Goal: Obtain resource: Download file/media

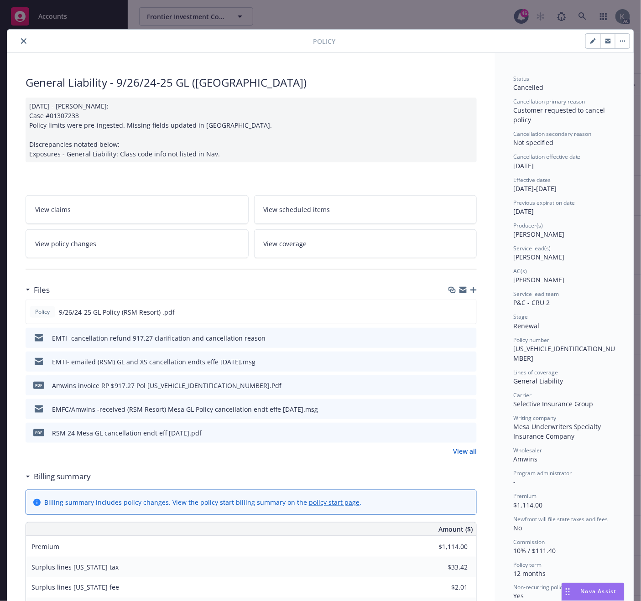
click at [274, 143] on div "[DATE] - [PERSON_NAME]: Case #01307233 Policy limits were pre-ingested. Missing…" at bounding box center [251, 130] width 451 height 65
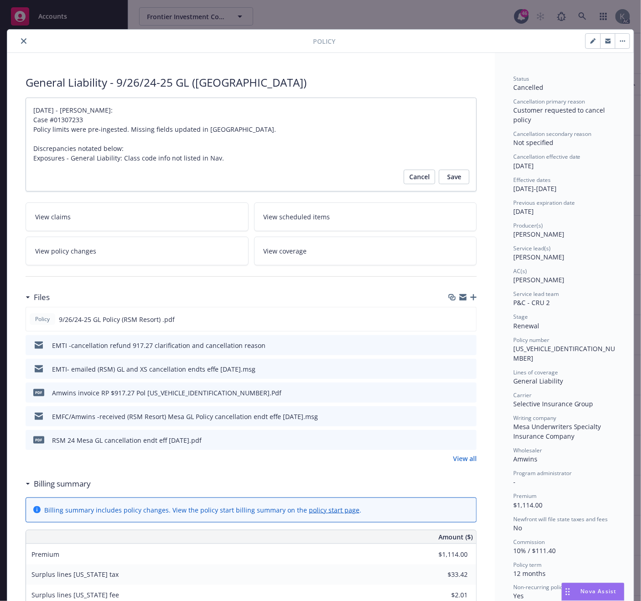
type textarea "x"
click at [18, 37] on button "close" at bounding box center [23, 41] width 11 height 11
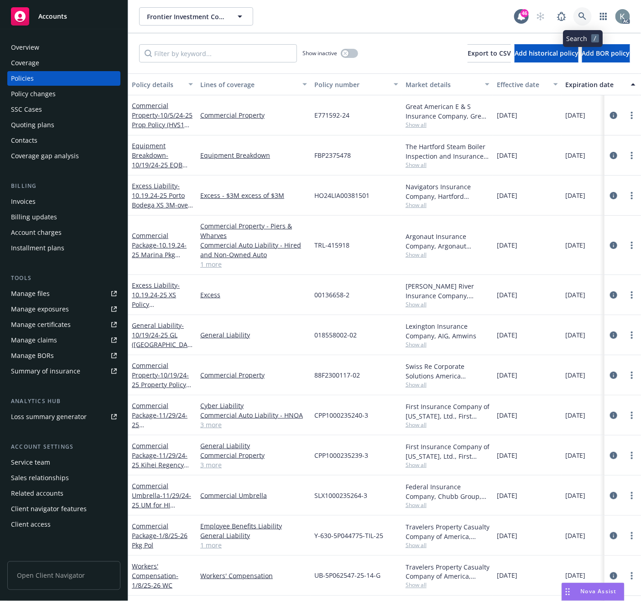
click at [575, 13] on link at bounding box center [583, 16] width 18 height 18
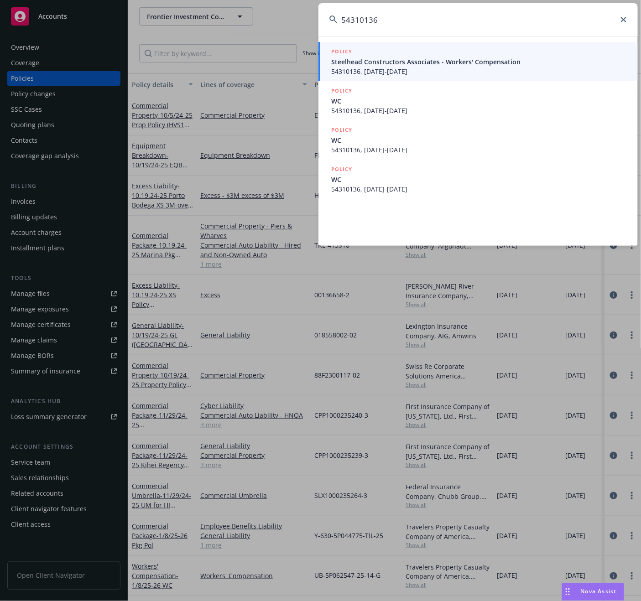
type input "54310136"
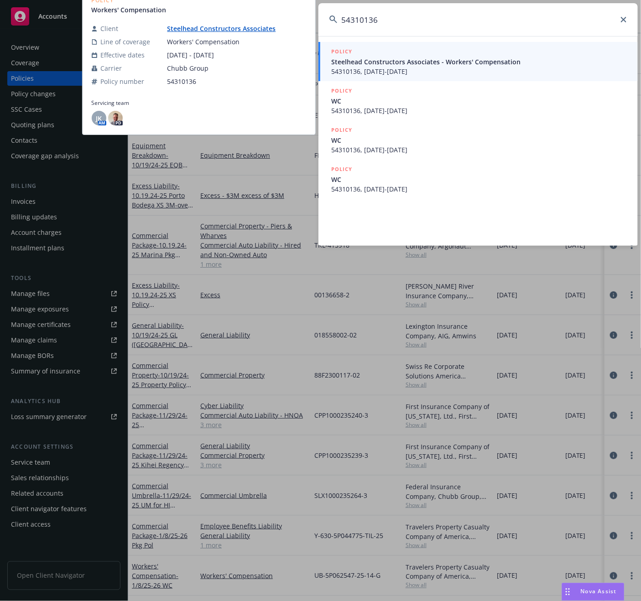
click at [370, 70] on span "54310136, 04/01/2023-04/01/2024" at bounding box center [479, 72] width 296 height 10
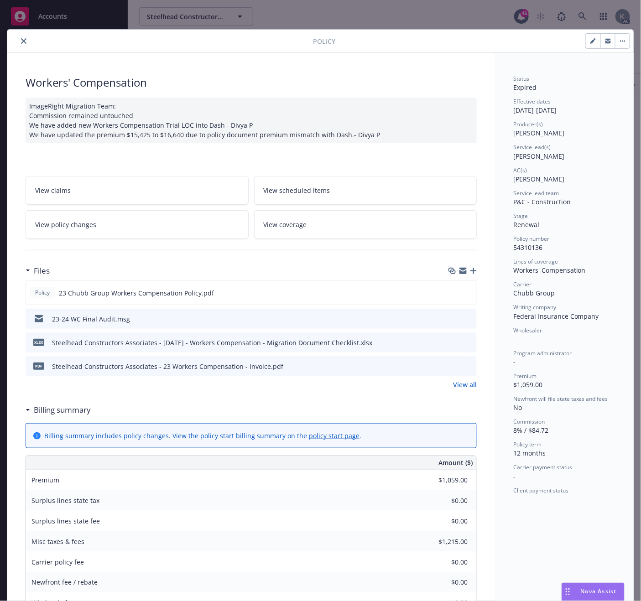
click at [21, 42] on icon "close" at bounding box center [23, 40] width 5 height 5
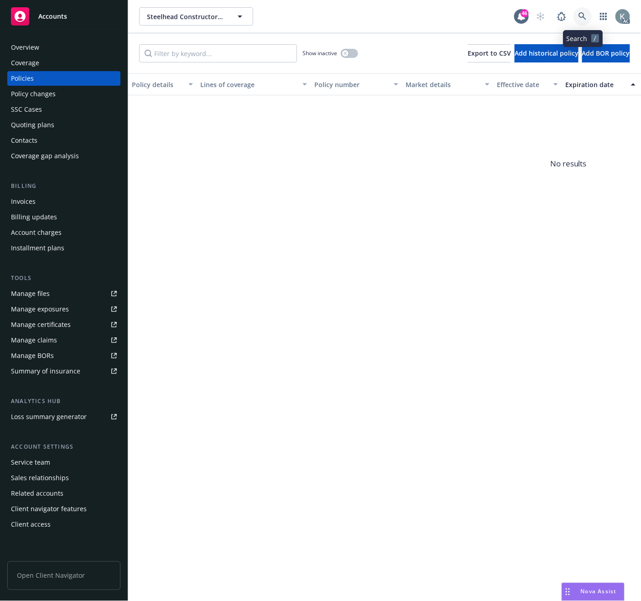
click at [580, 12] on icon at bounding box center [583, 16] width 8 height 8
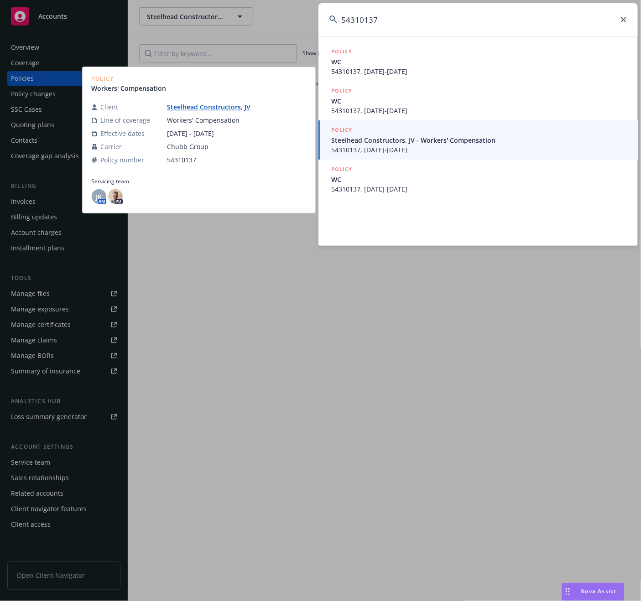
type input "54310137"
click at [418, 149] on span "54310137, 04/01/2023-04/01/2024" at bounding box center [479, 150] width 296 height 10
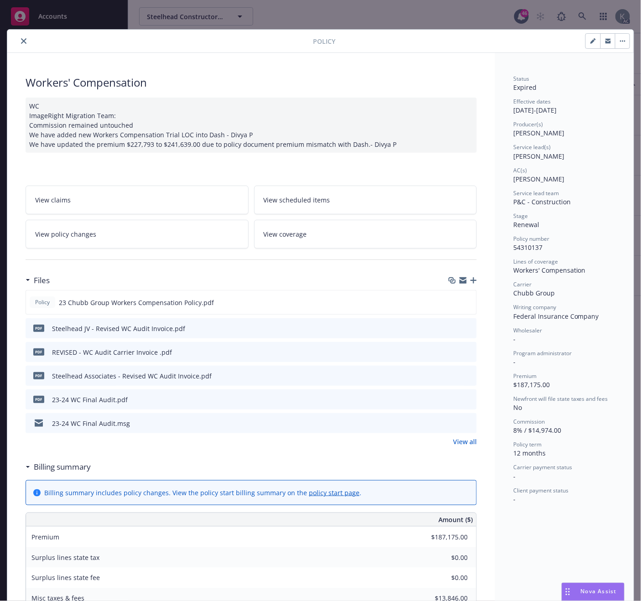
click at [21, 40] on icon "close" at bounding box center [23, 40] width 5 height 5
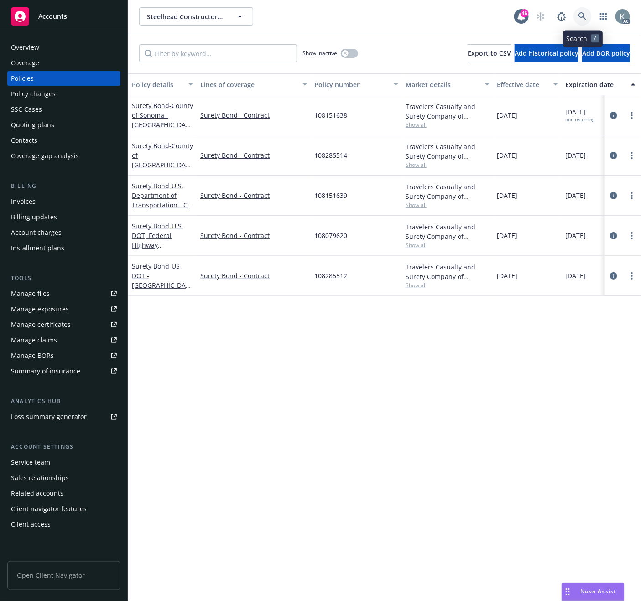
click at [581, 15] on icon at bounding box center [583, 16] width 8 height 8
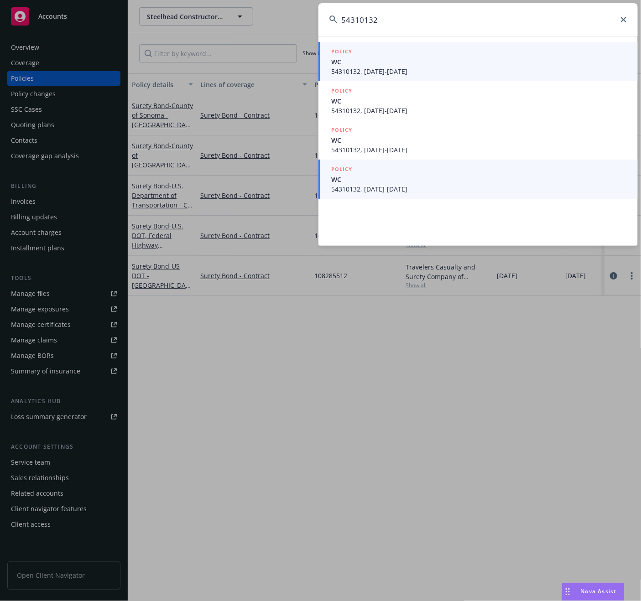
type input "54310132"
click at [394, 188] on span "54310132, 04/01/2023-04/01/2024" at bounding box center [479, 189] width 296 height 10
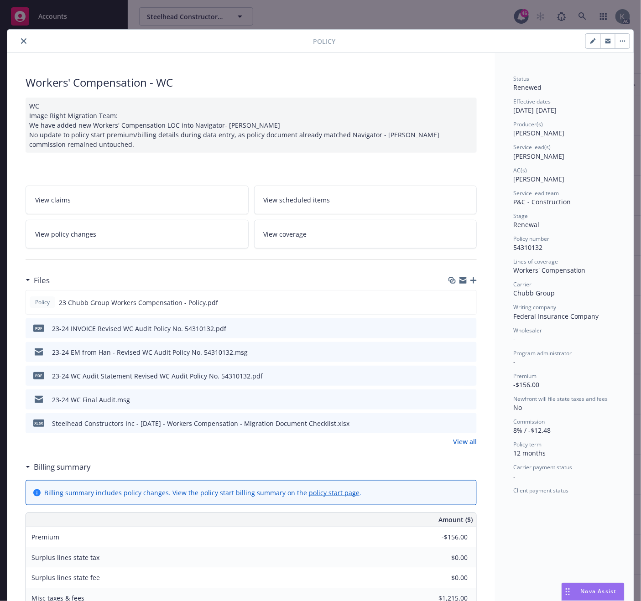
drag, startPoint x: 18, startPoint y: 37, endPoint x: 39, endPoint y: 37, distance: 21.0
click at [18, 37] on button "close" at bounding box center [23, 41] width 11 height 11
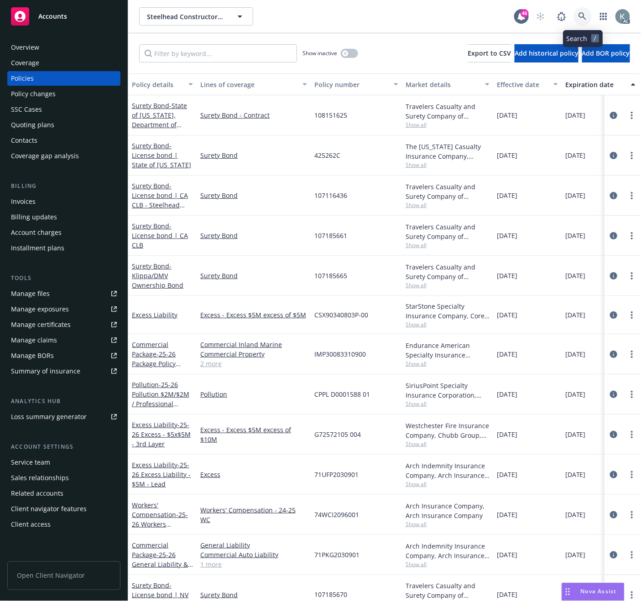
click at [581, 14] on icon at bounding box center [583, 16] width 8 height 8
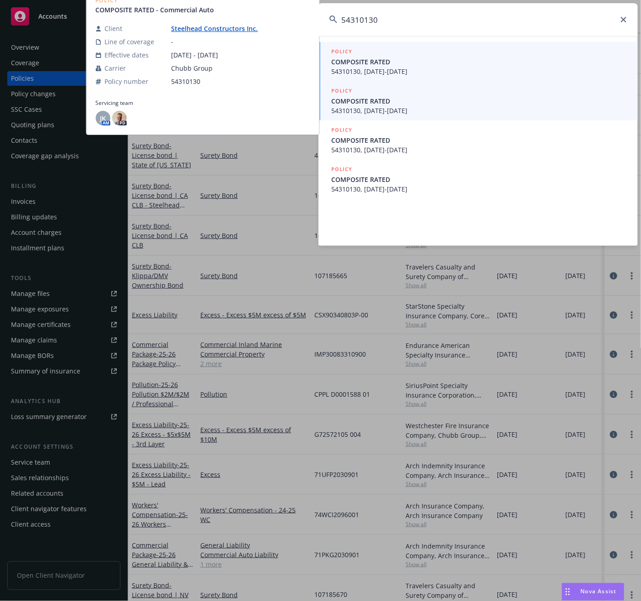
type input "54310130"
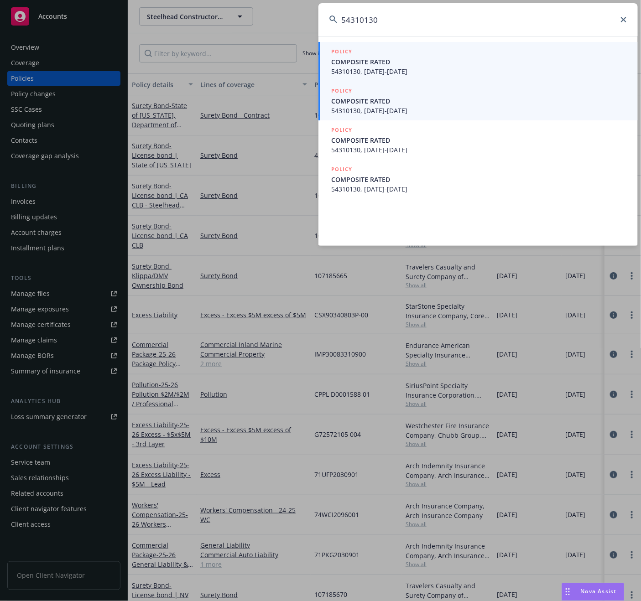
click at [380, 113] on span "54310130, 04/01/2023-04/01/2024" at bounding box center [479, 111] width 296 height 10
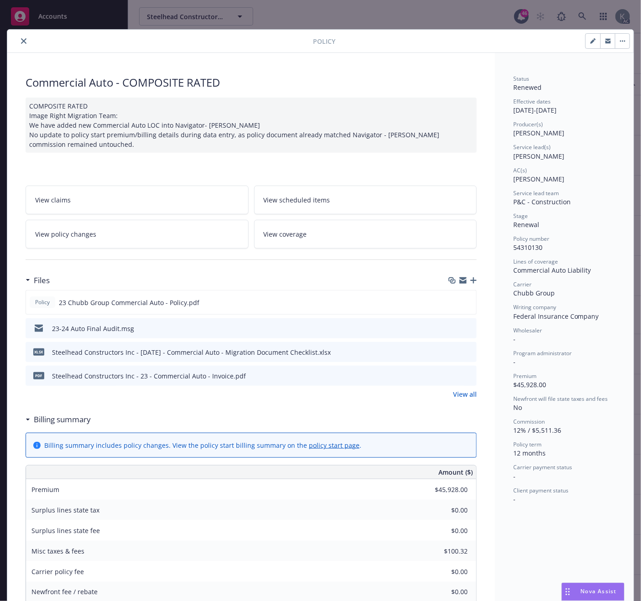
click at [21, 40] on icon "close" at bounding box center [23, 40] width 5 height 5
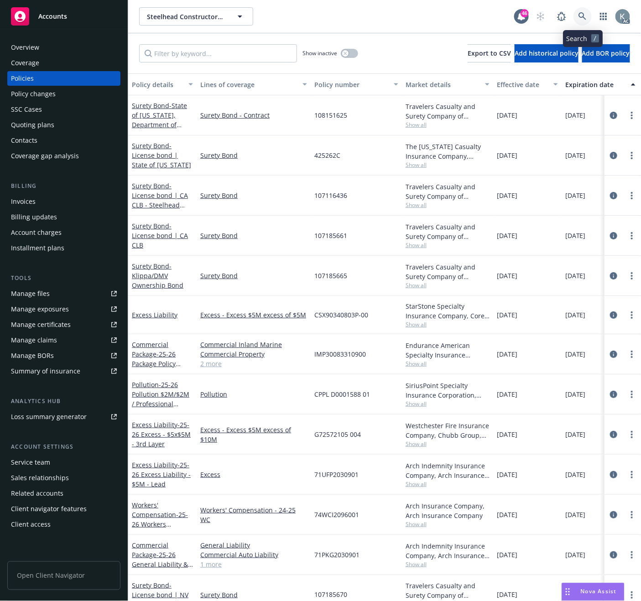
click at [580, 13] on icon at bounding box center [583, 16] width 8 height 8
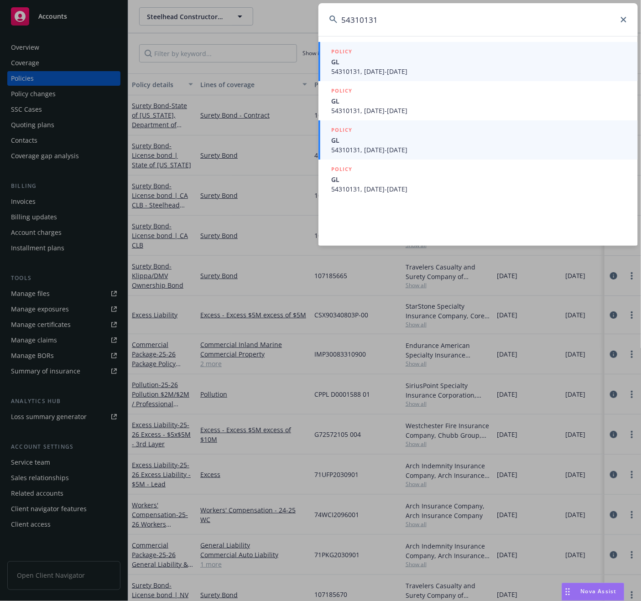
type input "54310131"
click at [408, 71] on span "54310131, 04/01/2023-04/01/2024" at bounding box center [479, 72] width 296 height 10
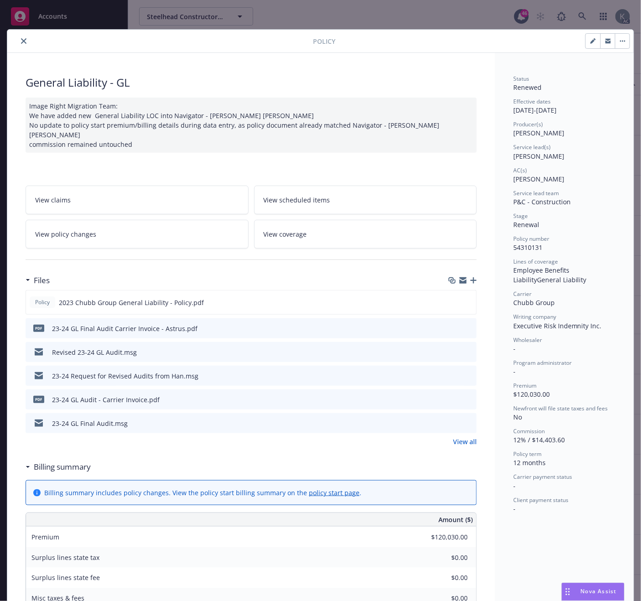
click at [21, 41] on icon "close" at bounding box center [23, 40] width 5 height 5
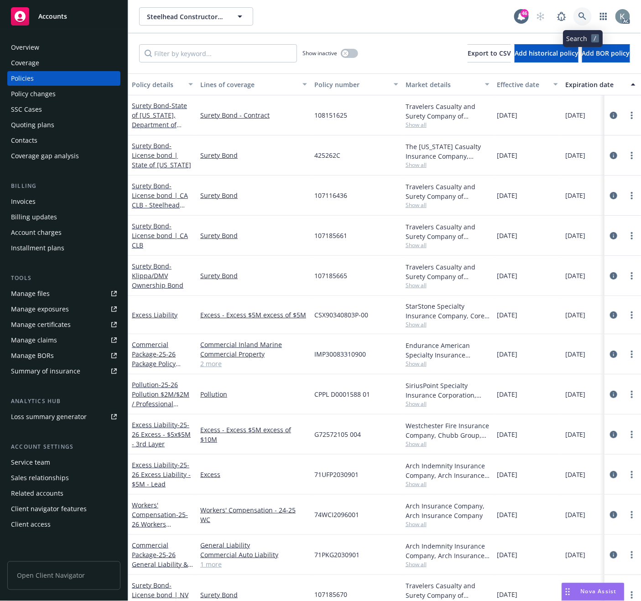
click at [580, 14] on icon at bounding box center [583, 16] width 8 height 8
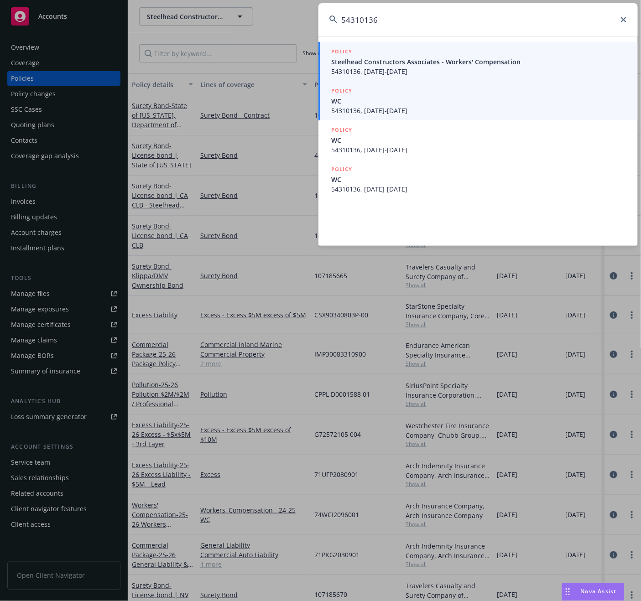
type input "54310136"
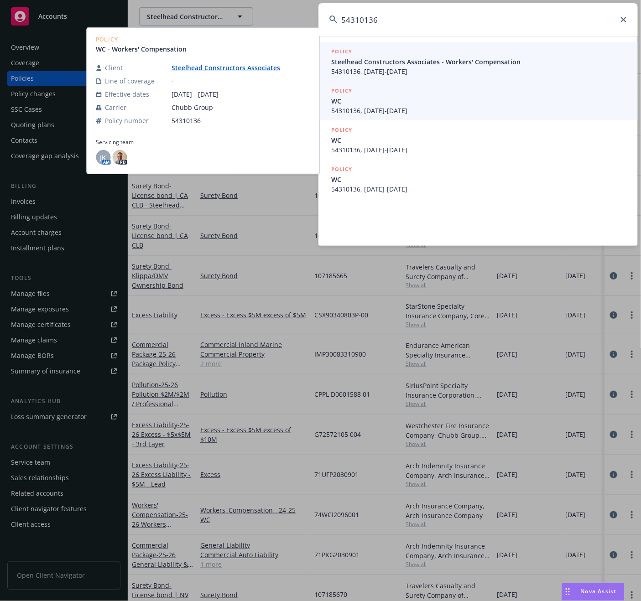
click at [379, 70] on span "54310136, 04/01/2023-04/01/2024" at bounding box center [479, 72] width 296 height 10
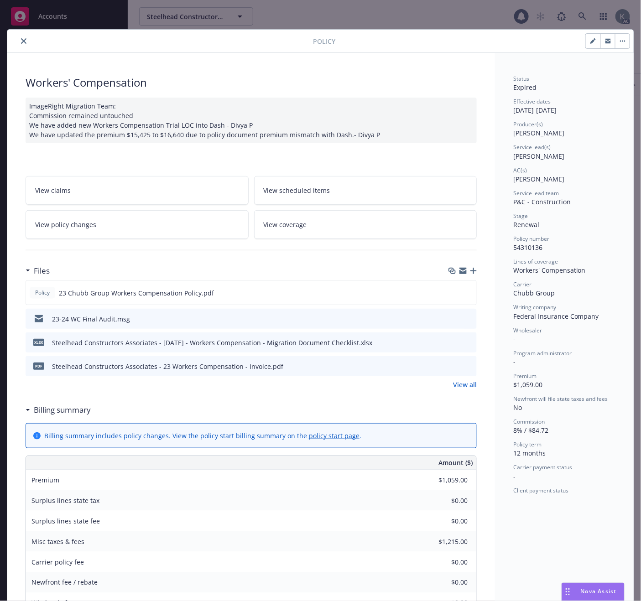
scroll to position [27, 0]
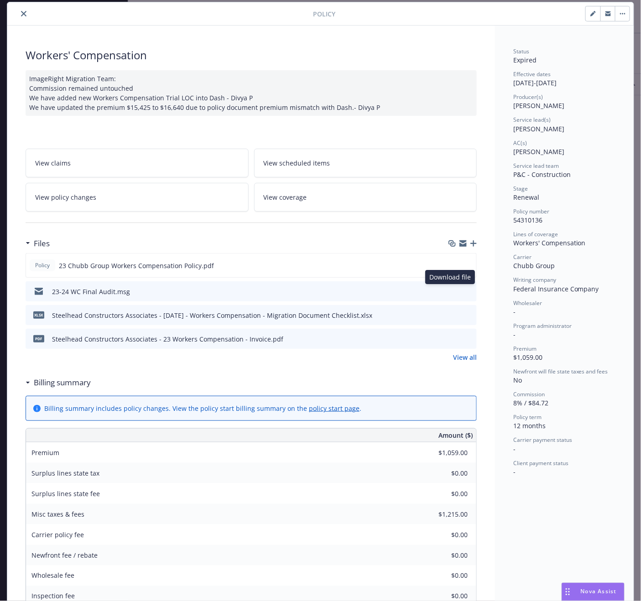
click at [450, 290] on icon "download file" at bounding box center [453, 290] width 6 height 5
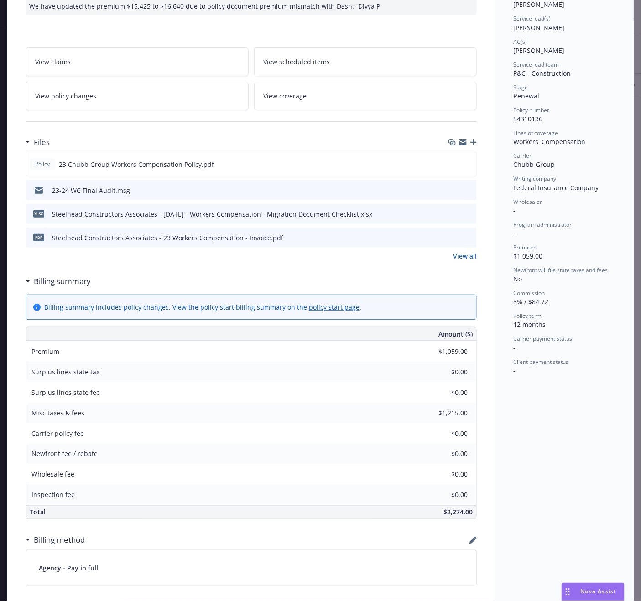
scroll to position [78, 0]
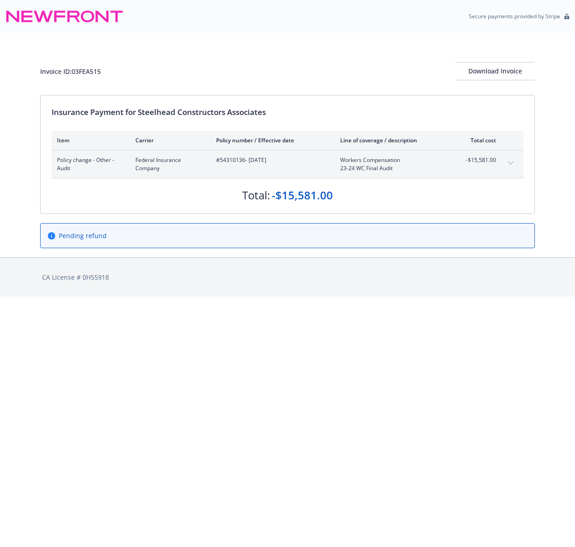
click at [510, 162] on icon "expand content" at bounding box center [510, 164] width 5 height 4
